Goal: Download file/media

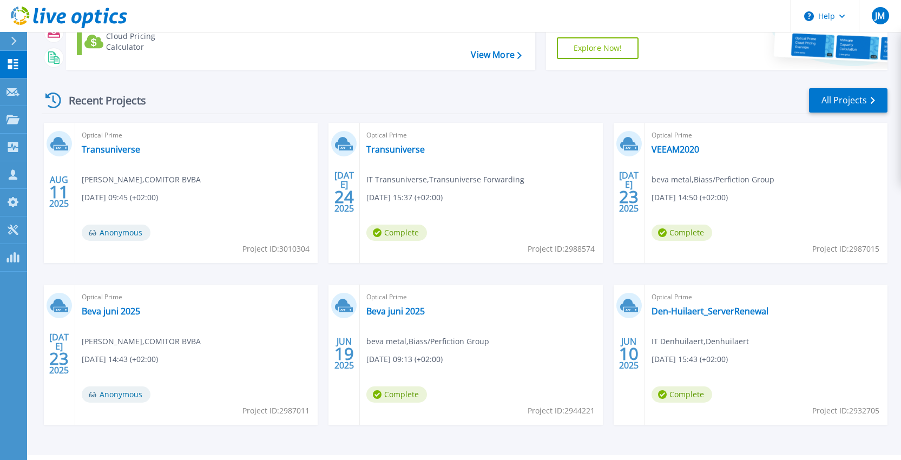
scroll to position [113, 0]
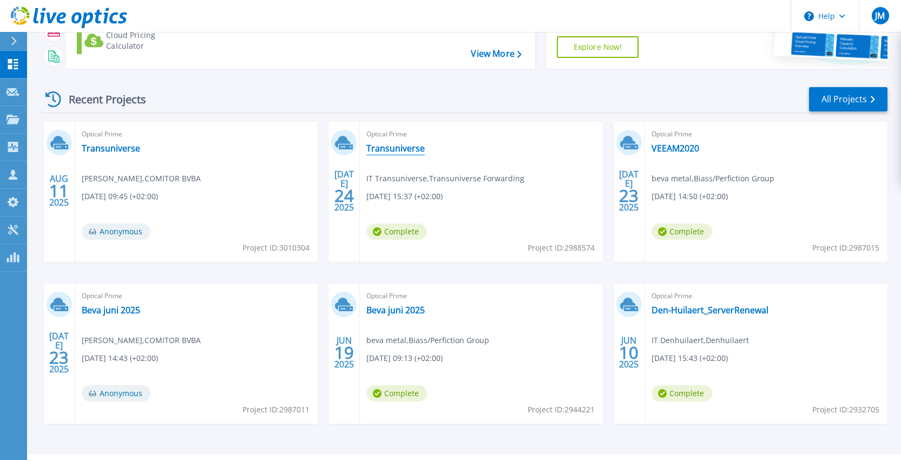
click at [402, 146] on link "Transuniverse" at bounding box center [395, 148] width 58 height 11
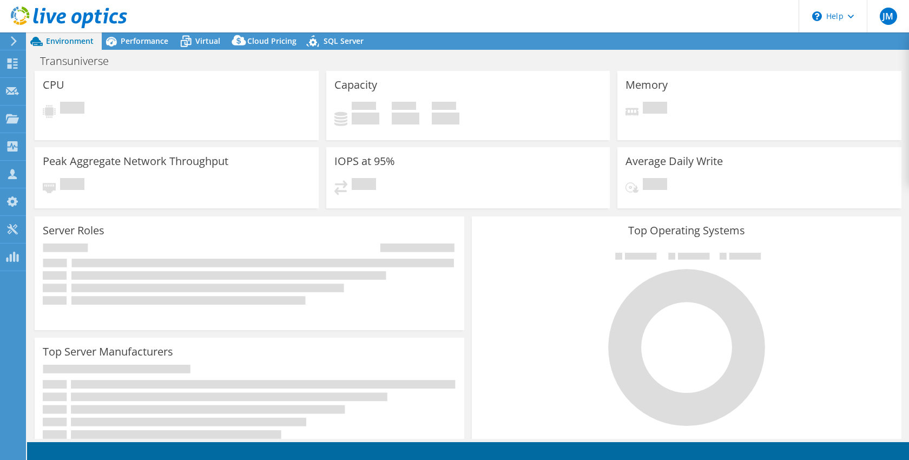
select select "EUFrankfurt"
select select "EUR"
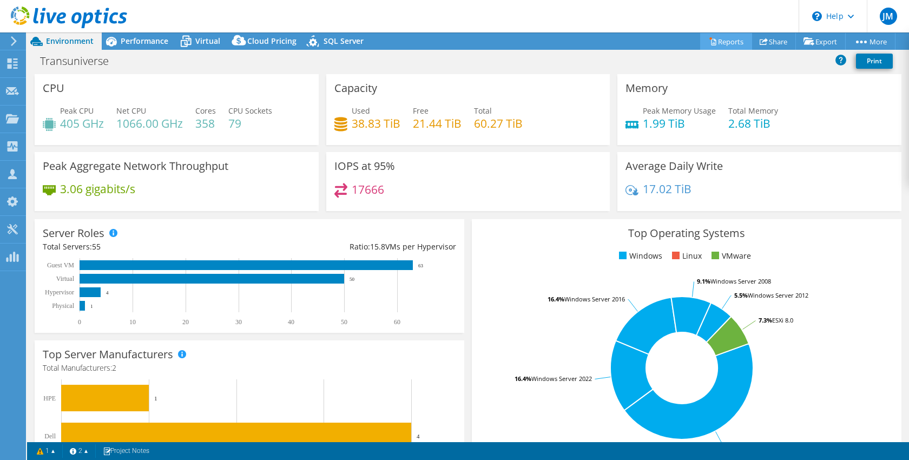
click at [709, 49] on link "Reports" at bounding box center [726, 41] width 52 height 17
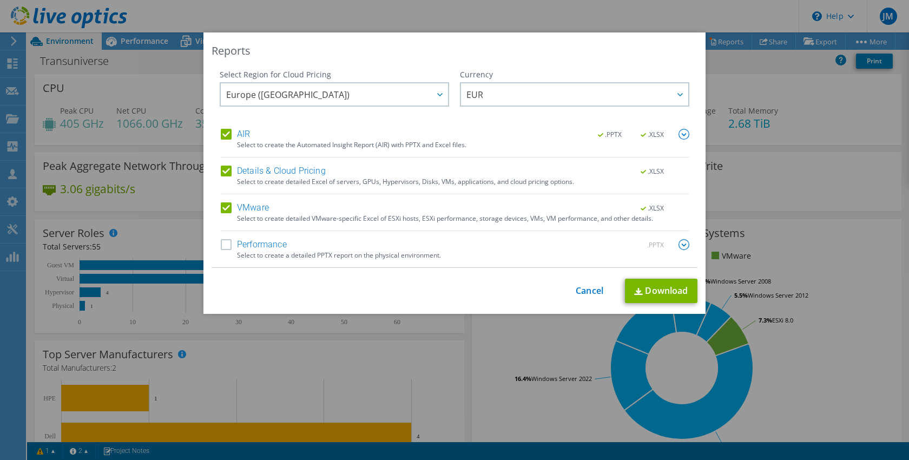
click at [249, 243] on label "Performance" at bounding box center [254, 244] width 66 height 11
click at [0, 0] on input "Performance" at bounding box center [0, 0] width 0 height 0
click at [651, 290] on link "Download" at bounding box center [661, 291] width 72 height 24
click at [737, 69] on div "Reports Select Region for Cloud Pricing Asia Pacific ([GEOGRAPHIC_DATA]) [GEOGR…" at bounding box center [454, 229] width 909 height 395
